Goal: Navigation & Orientation: Find specific page/section

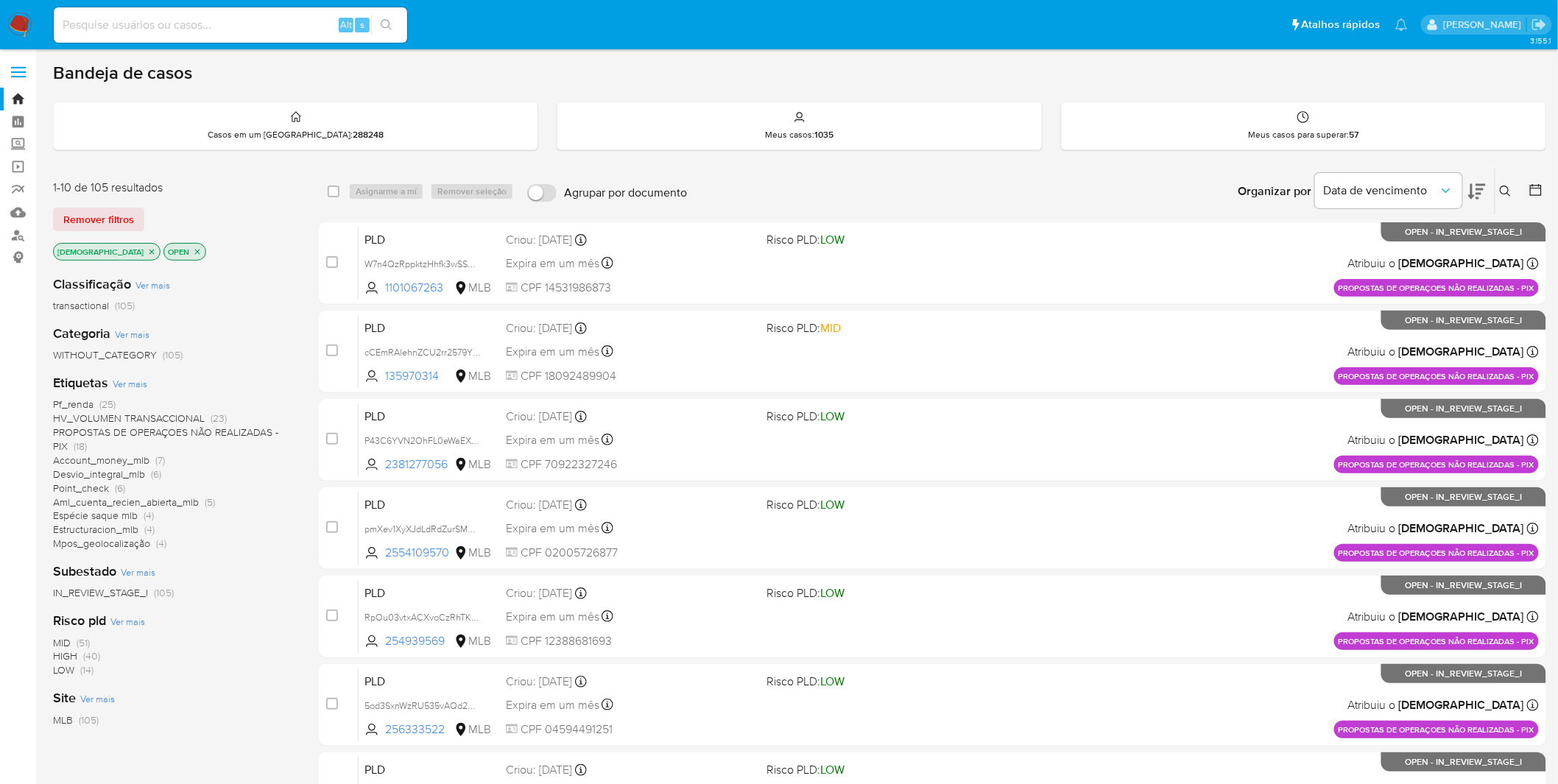
click at [36, 15] on nav "Pausado Ver notificaciones Alt s Atalhos rápidos Presiona las siguientes teclas…" at bounding box center [779, 24] width 1558 height 49
click at [31, 17] on img at bounding box center [19, 24] width 25 height 25
click at [30, 17] on img at bounding box center [19, 24] width 25 height 25
click at [13, 16] on img at bounding box center [19, 24] width 25 height 25
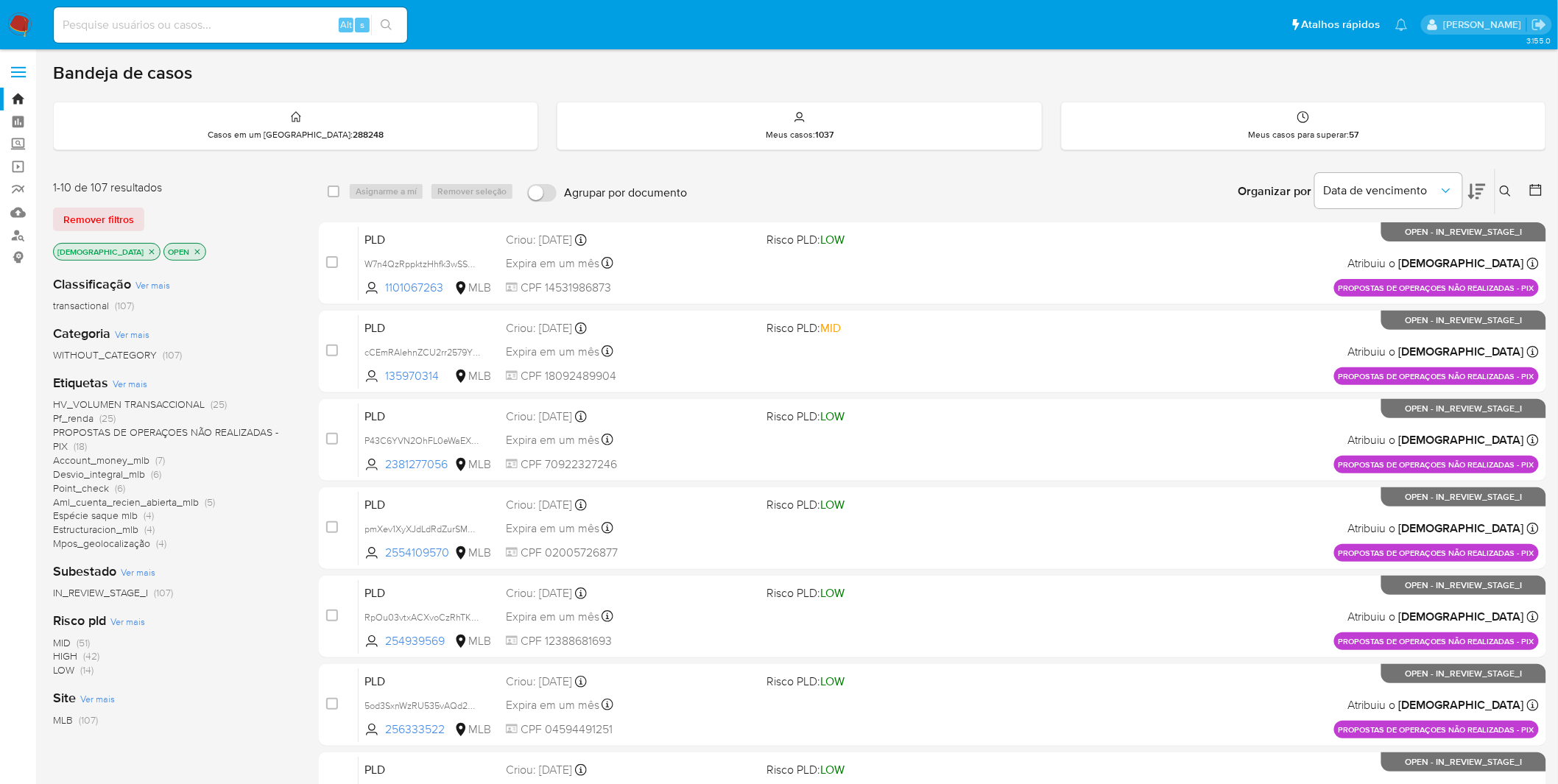
click at [147, 247] on icon "close-filter" at bounding box center [152, 251] width 9 height 9
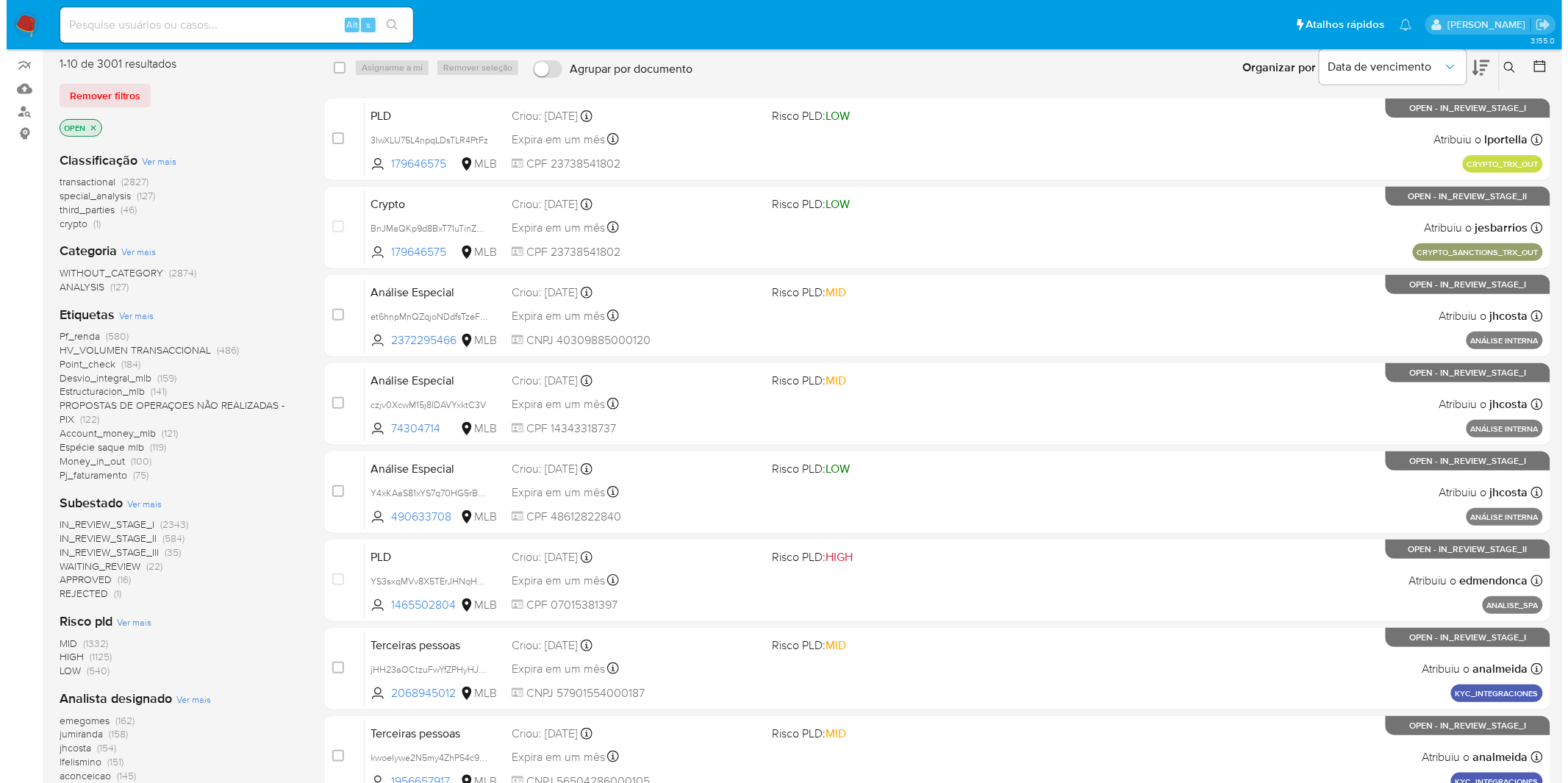
scroll to position [376, 0]
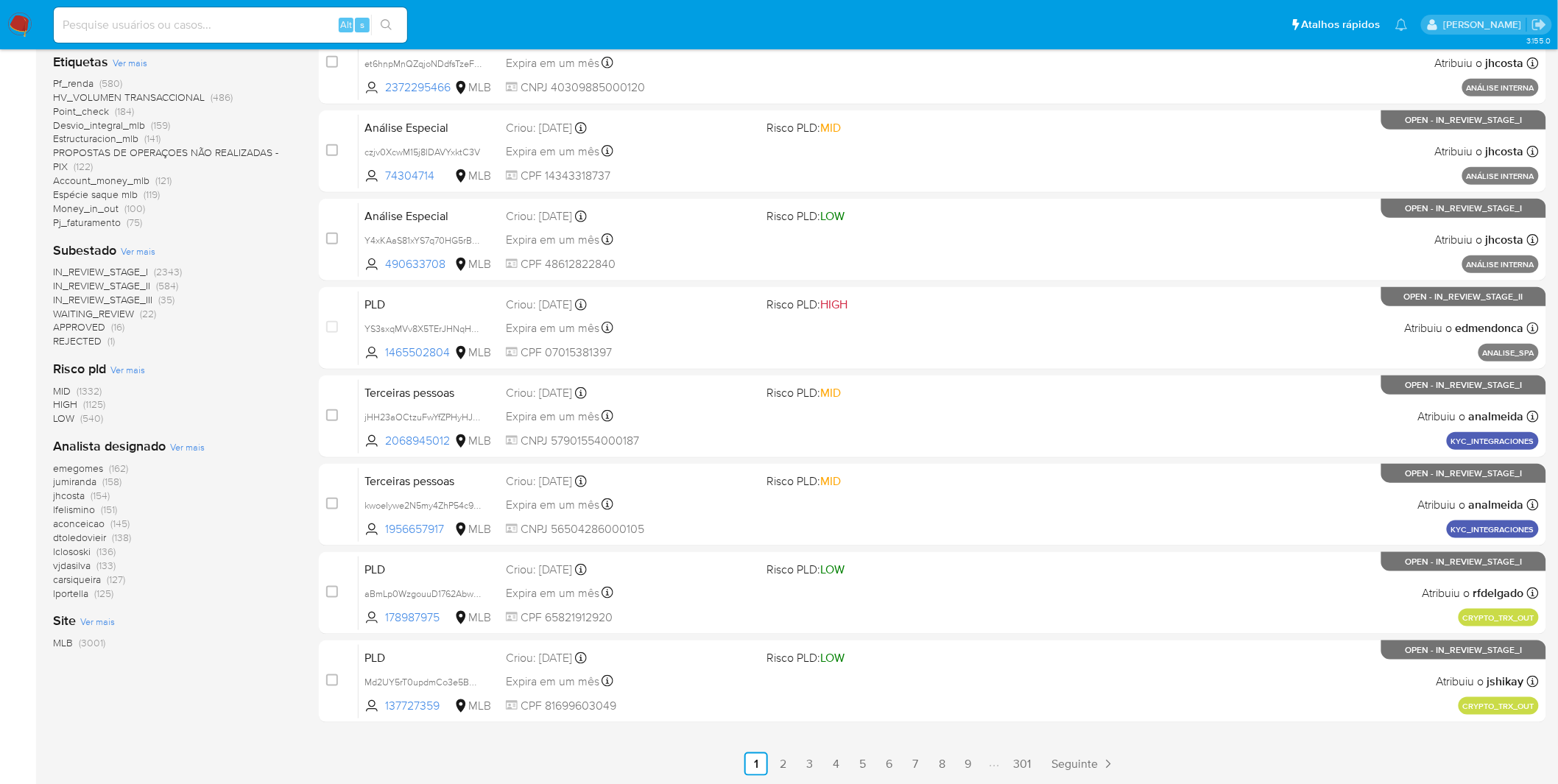
click at [203, 437] on div "Analista designado Ver mais emegomes (162) jumiranda (158) jhcosta (154) lfelis…" at bounding box center [174, 519] width 243 height 163
click at [204, 438] on div "Analista designado Ver mais emegomes (162) jumiranda (158) jhcosta (154) lfelis…" at bounding box center [174, 519] width 243 height 163
click at [204, 450] on div "Analista designado Ver mais emegomes (162) jumiranda (158) jhcosta (154) lfelis…" at bounding box center [174, 519] width 243 height 163
click at [193, 448] on span "Ver mais" at bounding box center [187, 446] width 35 height 13
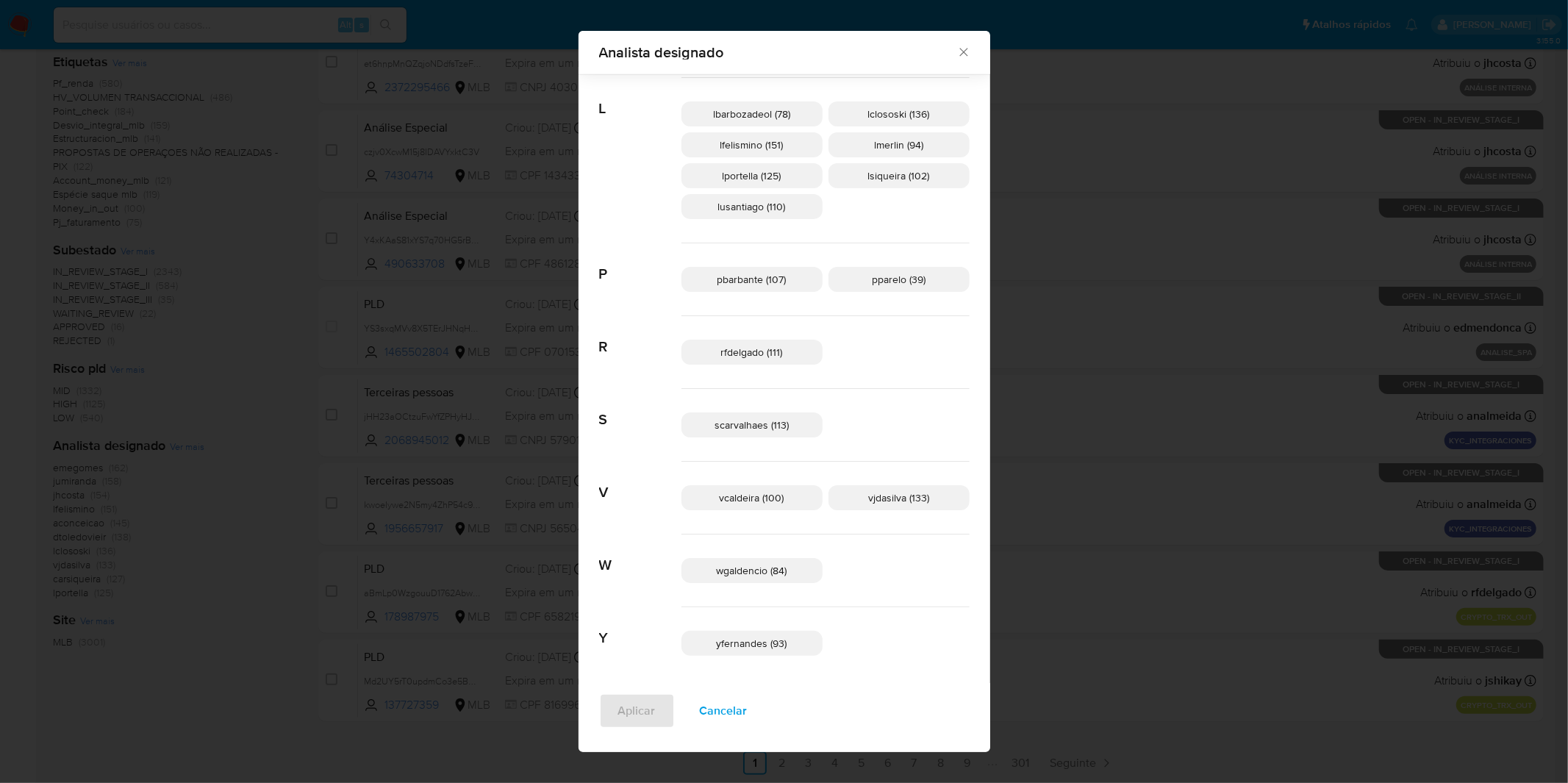
scroll to position [588, 0]
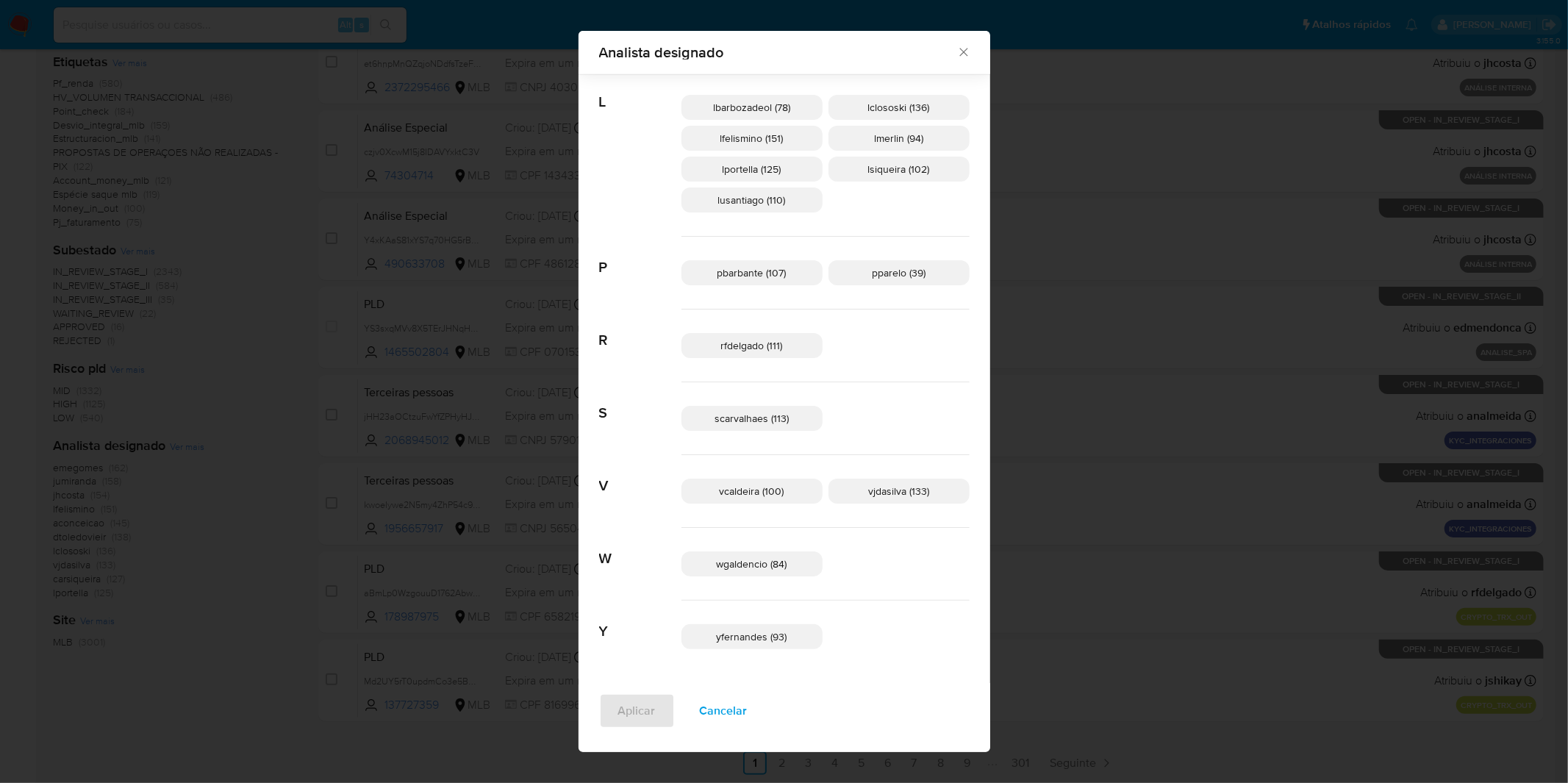
click at [748, 715] on span "Cancelar" at bounding box center [723, 710] width 48 height 32
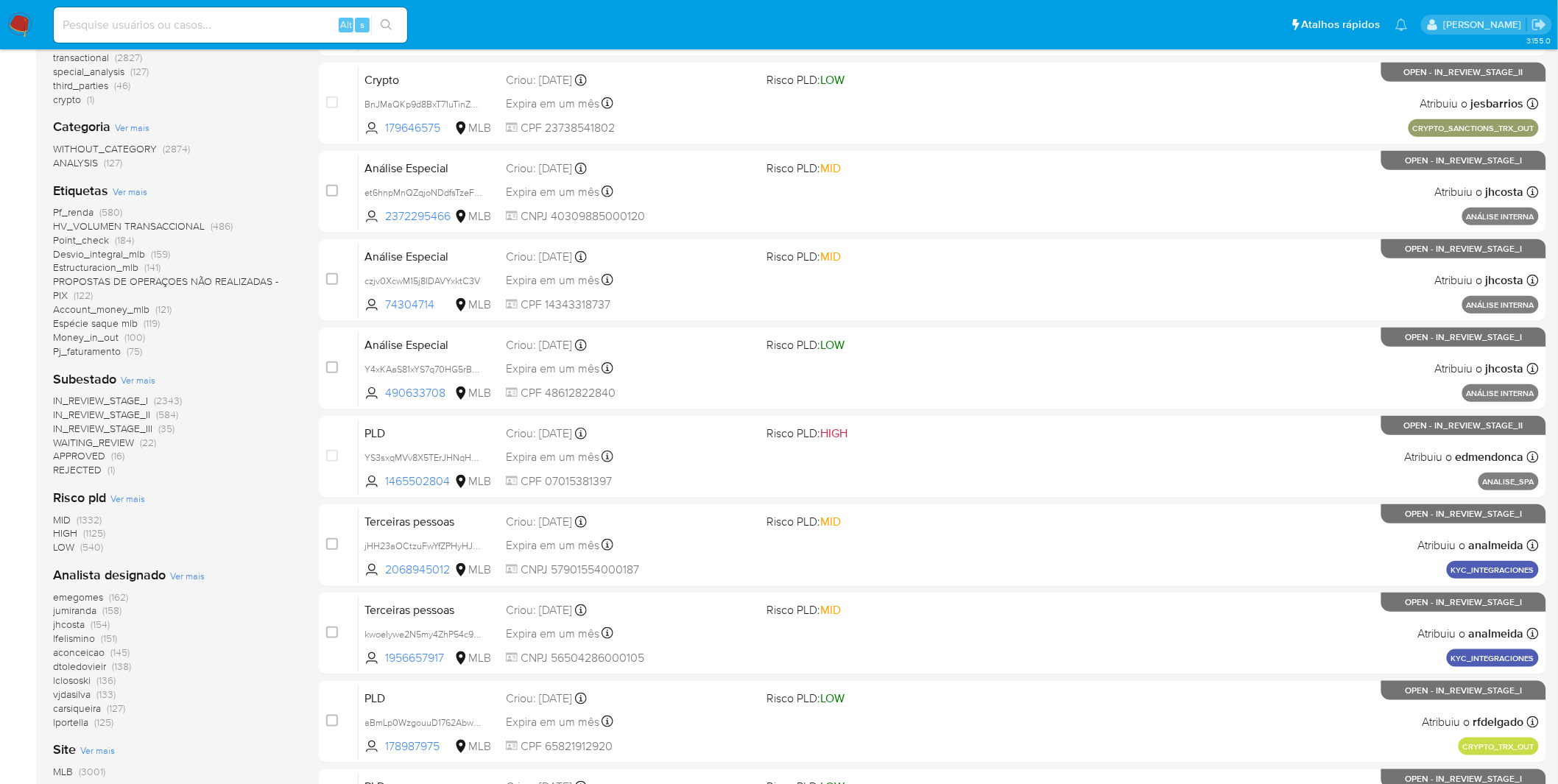
scroll to position [0, 0]
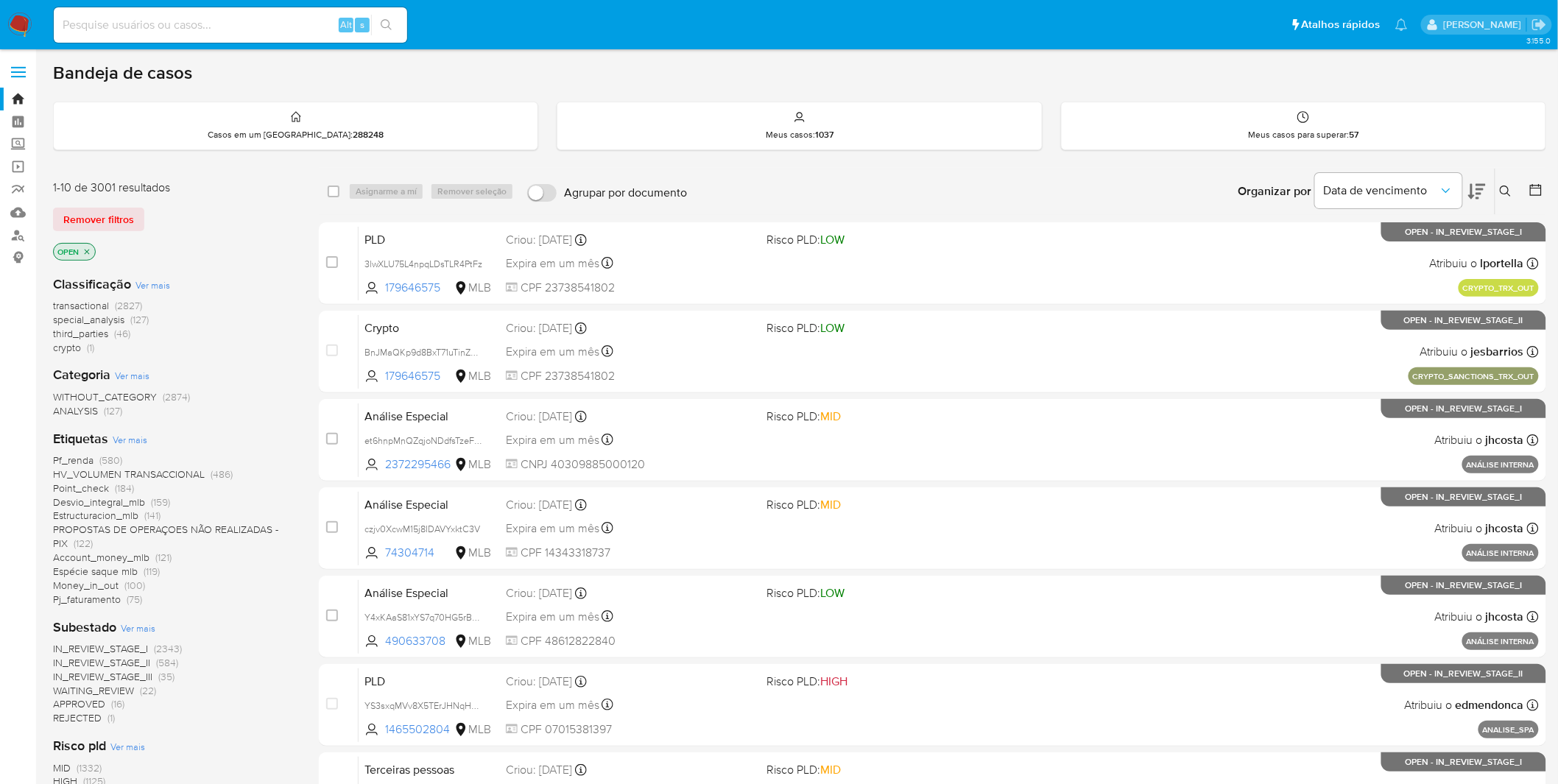
click at [16, 30] on img at bounding box center [19, 24] width 25 height 25
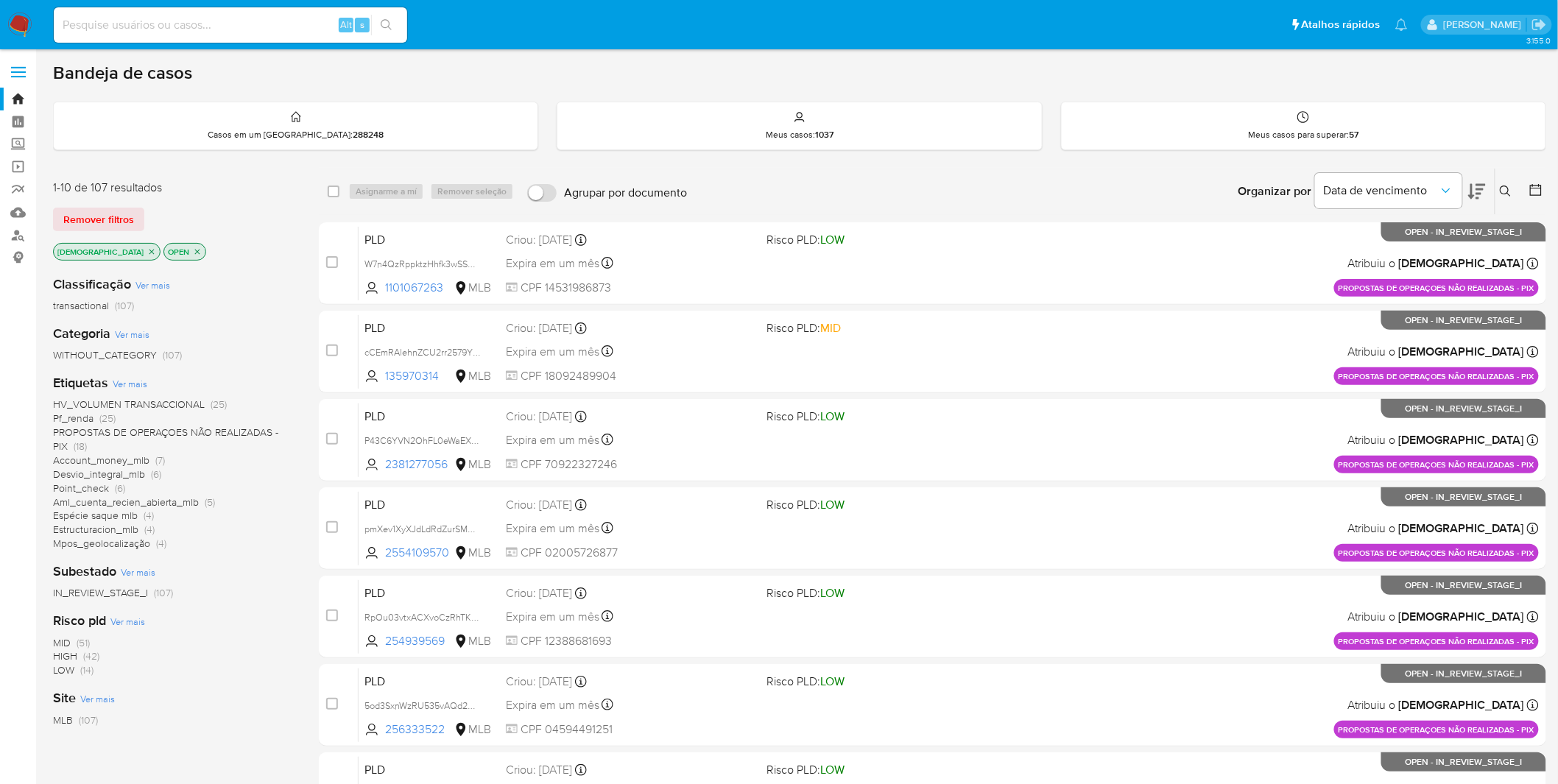
click at [16, 18] on img at bounding box center [19, 24] width 25 height 25
click at [15, 30] on img at bounding box center [19, 24] width 25 height 25
click at [1384, 131] on div "Meus casos para superar : 57" at bounding box center [1303, 126] width 484 height 47
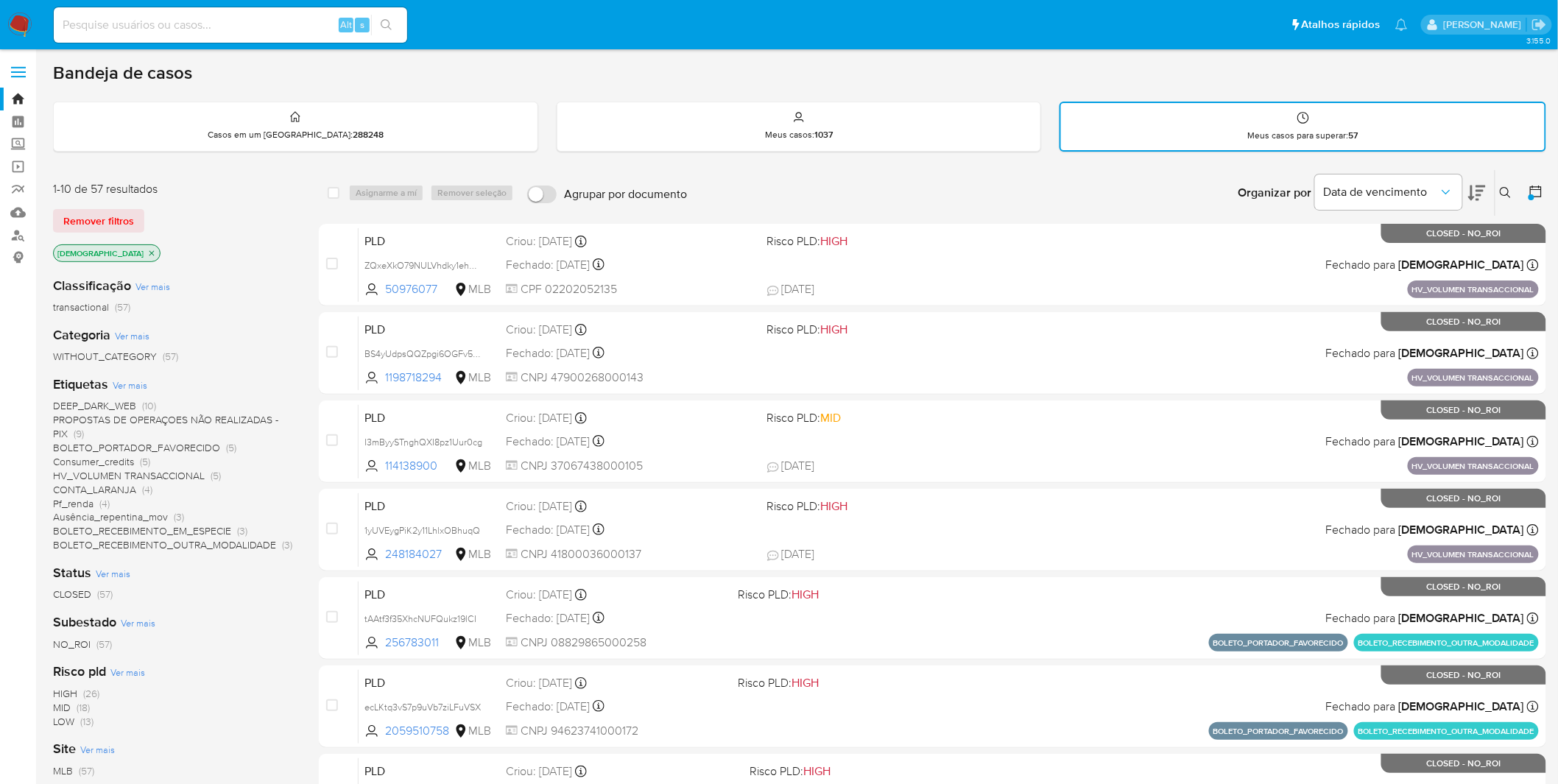
click at [1535, 187] on icon at bounding box center [1536, 191] width 12 height 12
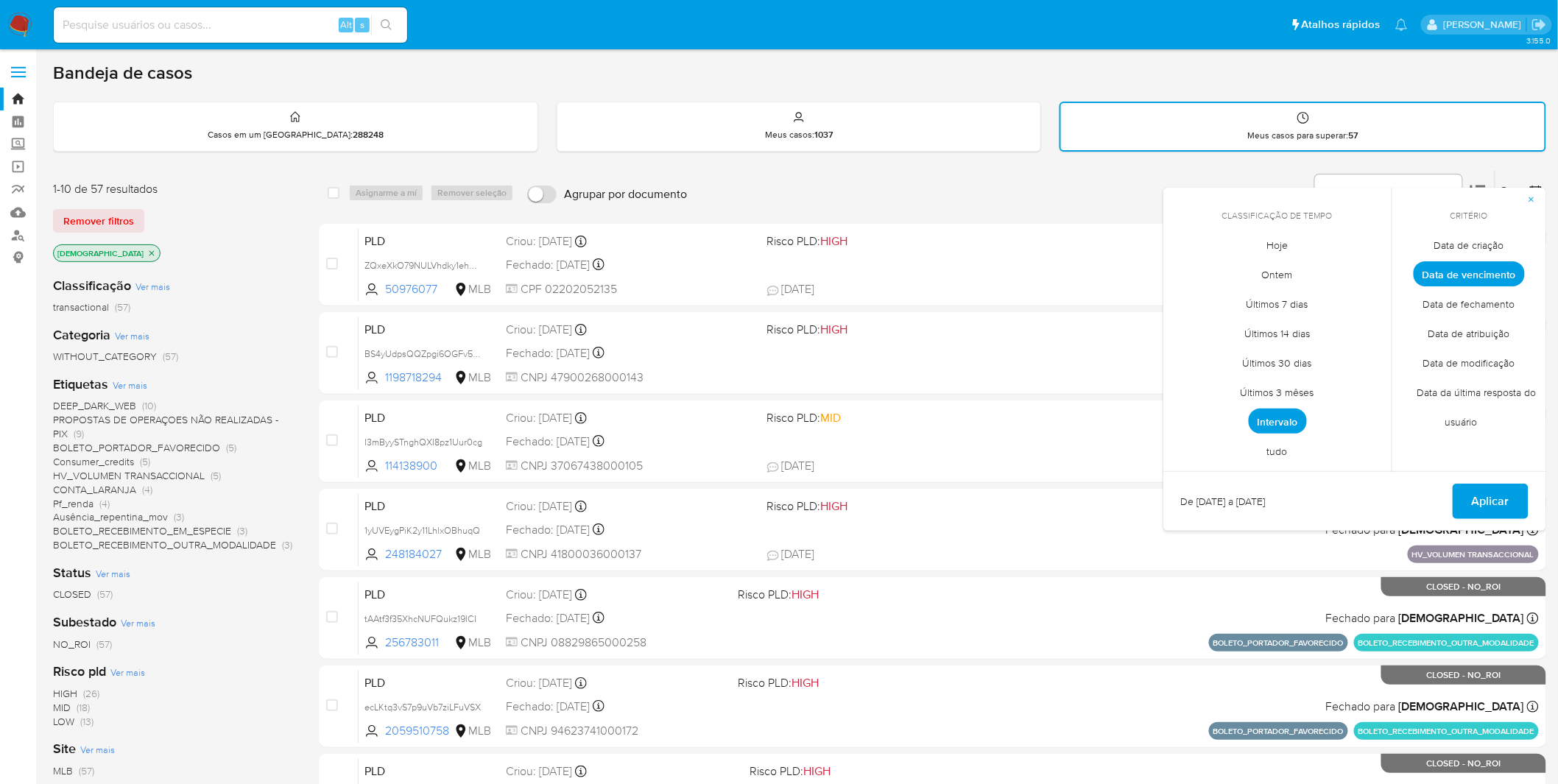
click at [1535, 189] on span "button" at bounding box center [1531, 199] width 9 height 21
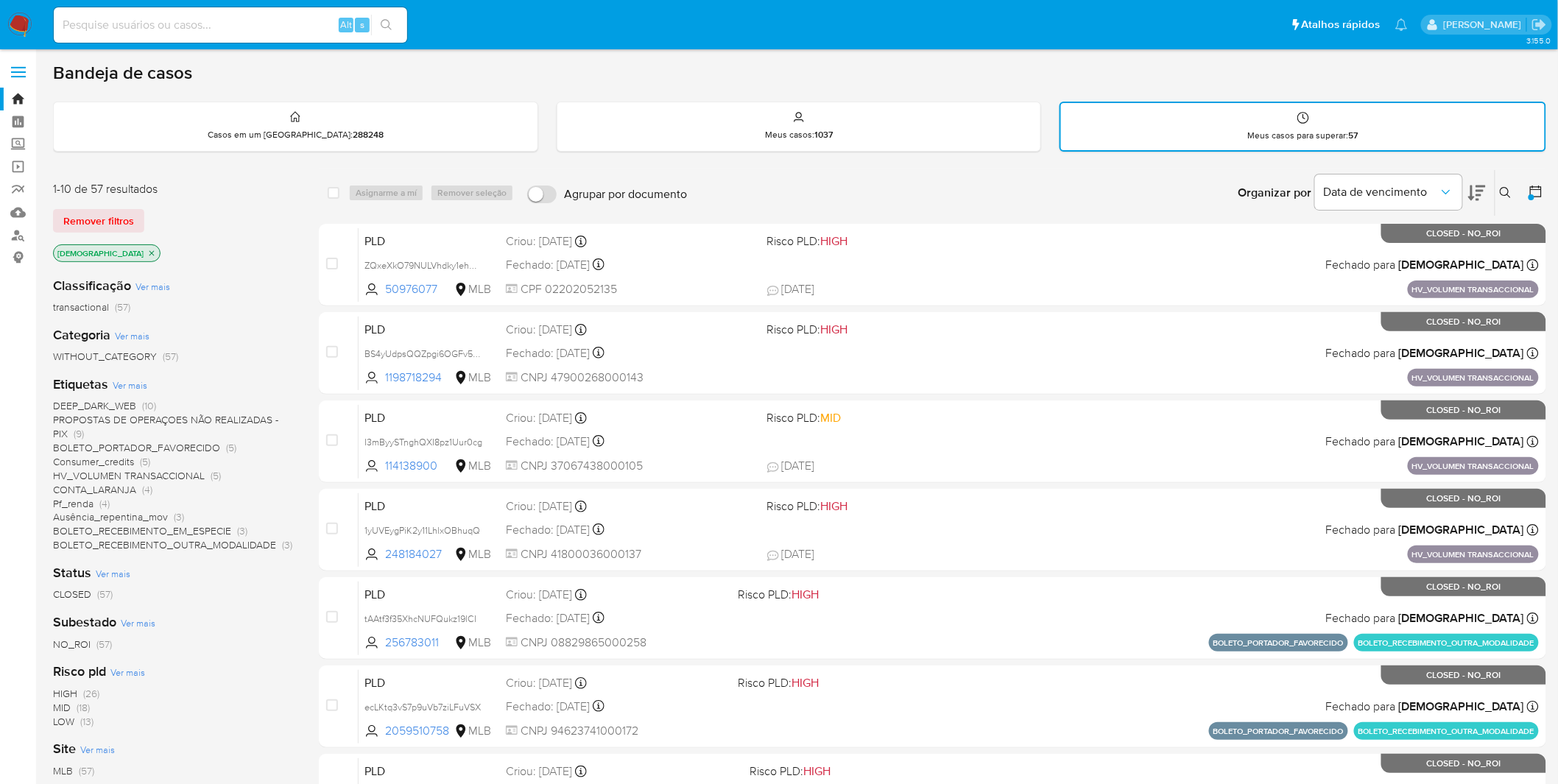
click at [24, 21] on img at bounding box center [19, 24] width 25 height 25
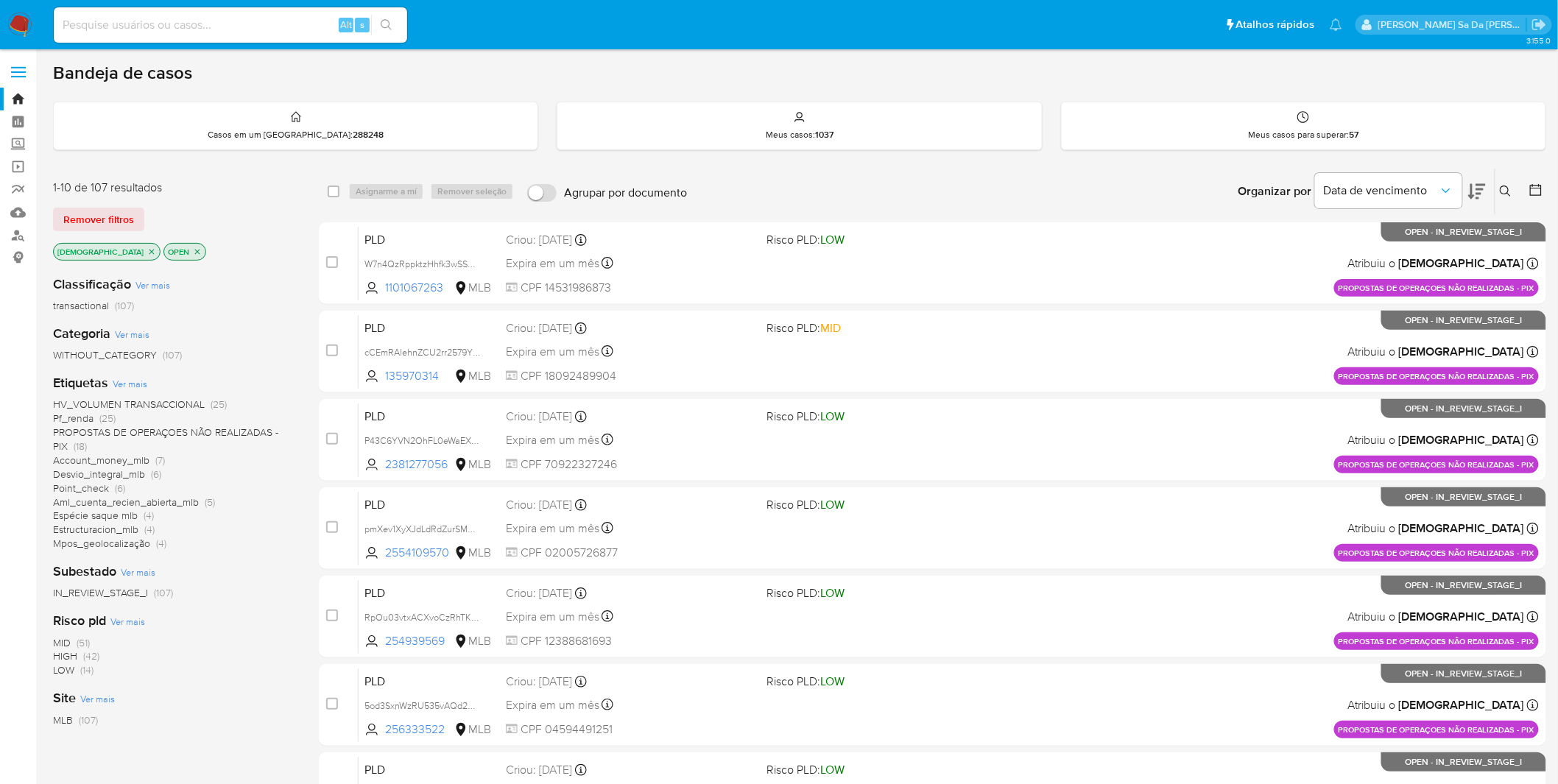
click at [119, 380] on span "Ver mais" at bounding box center [130, 383] width 35 height 13
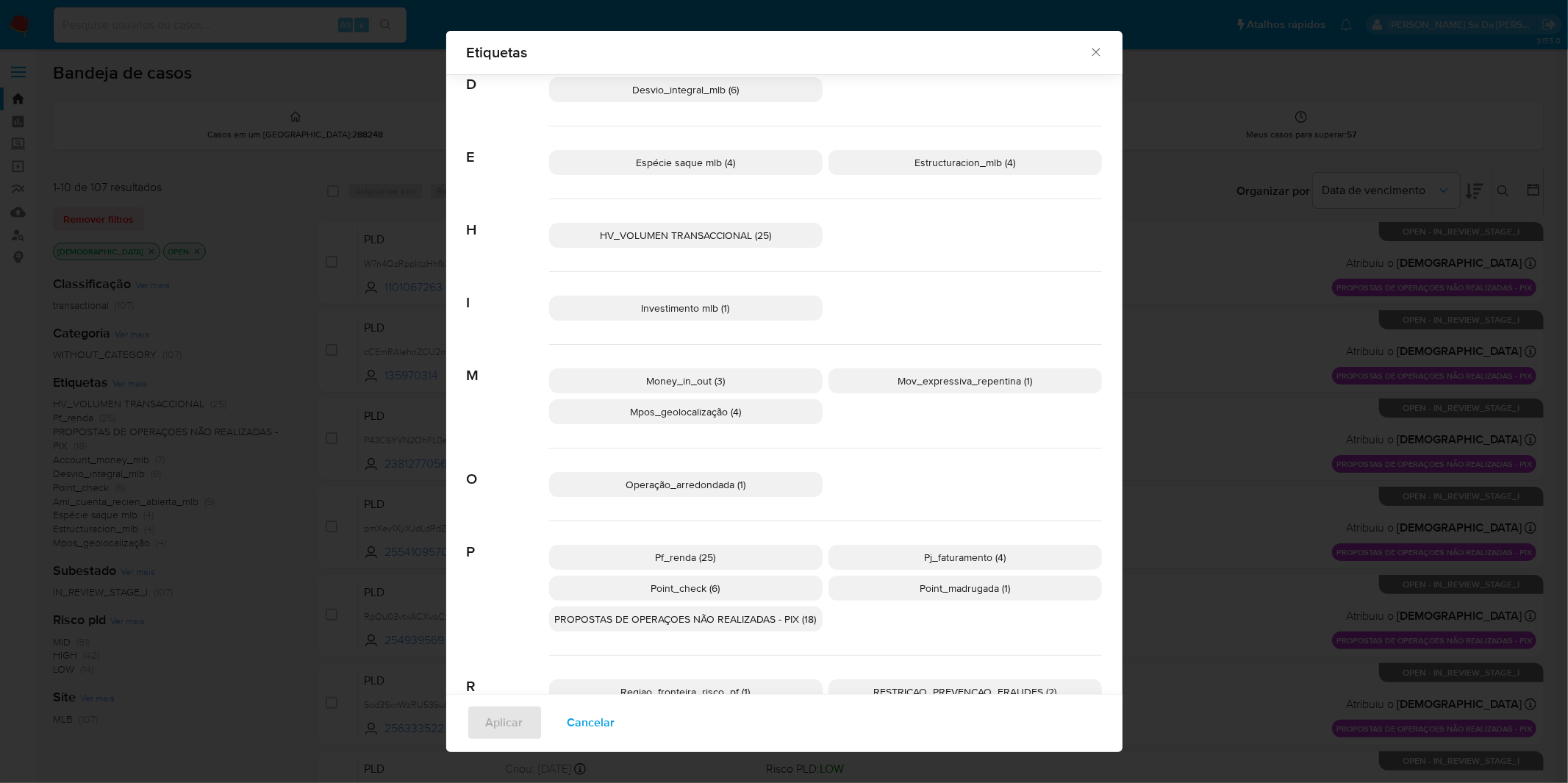
scroll to position [266, 0]
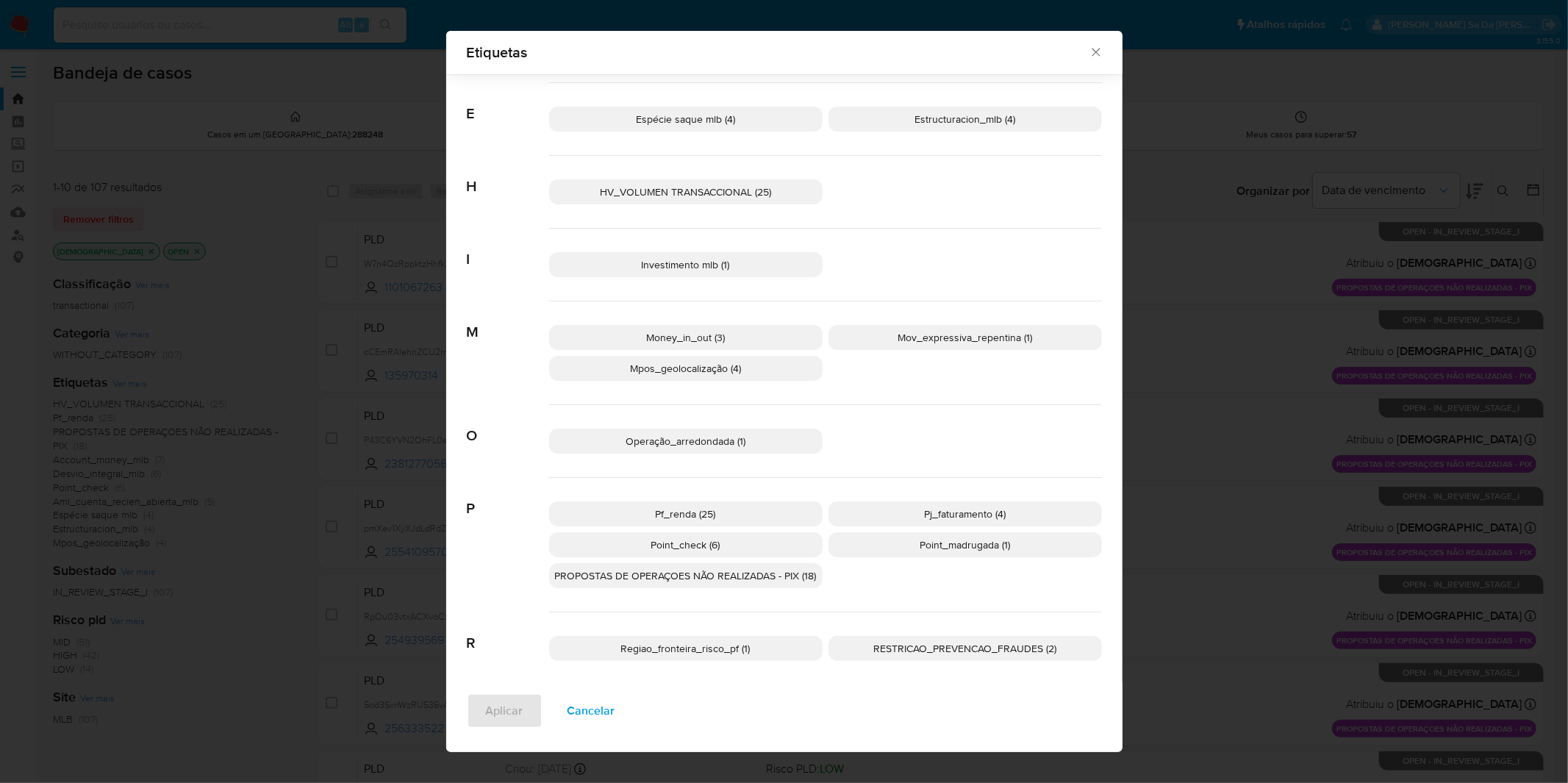
click at [599, 710] on span "Cancelar" at bounding box center [591, 710] width 48 height 32
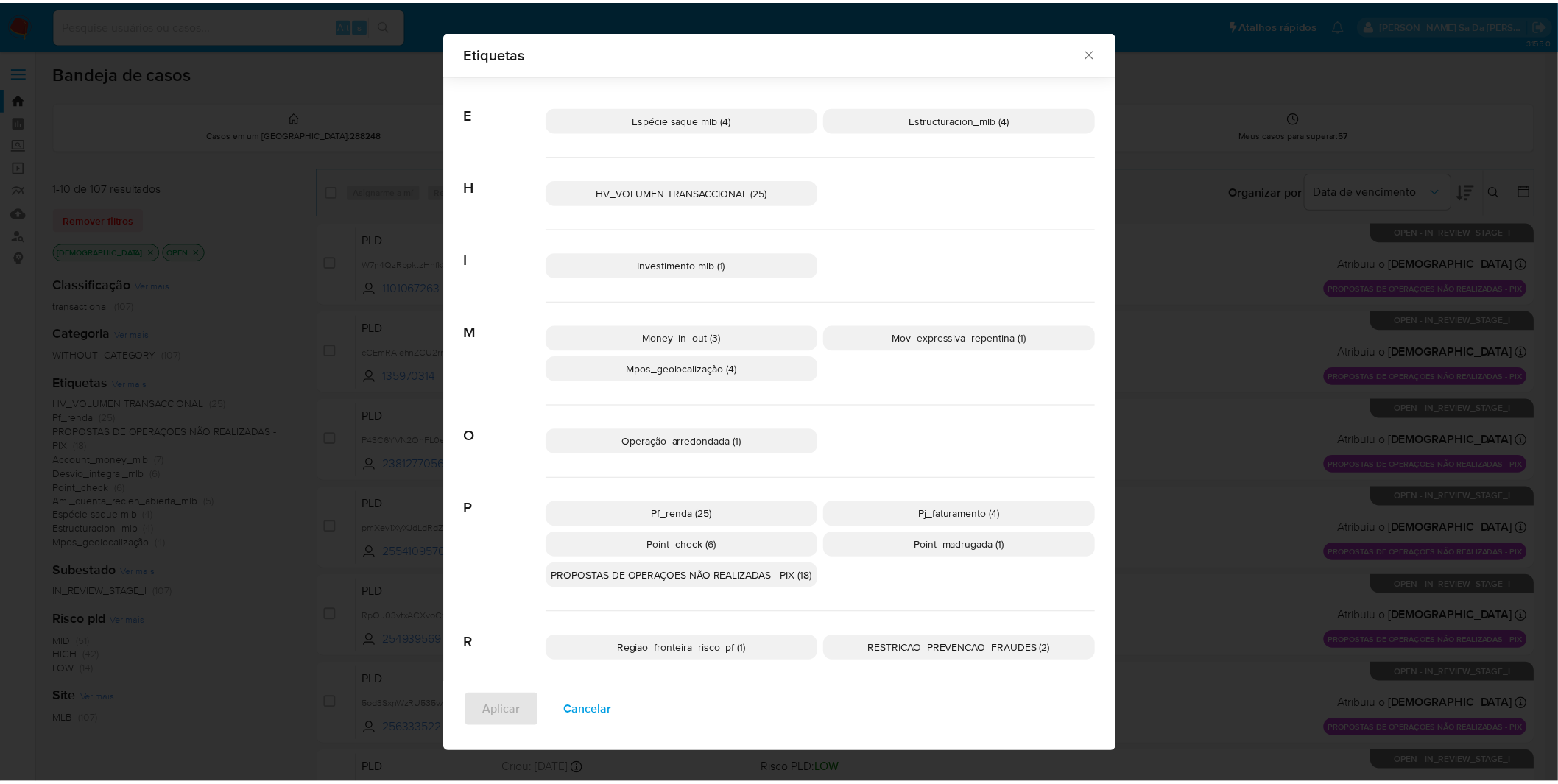
scroll to position [0, 0]
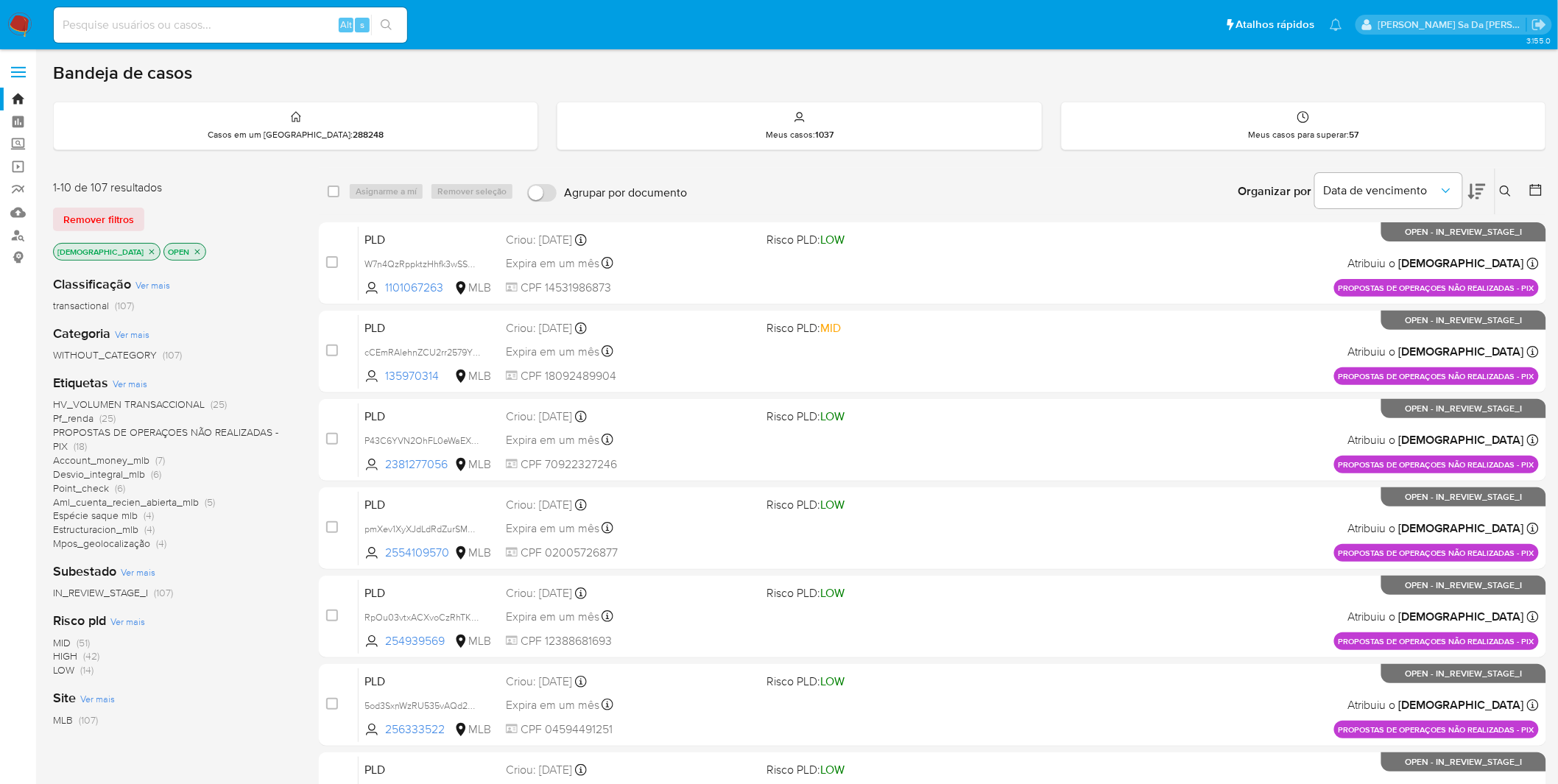
click at [32, 27] on nav "Pausado Ver notificaciones Alt s Atalhos rápidos Presiona las siguientes teclas…" at bounding box center [779, 24] width 1558 height 49
click at [19, 23] on img at bounding box center [19, 24] width 25 height 25
